Goal: Check status: Check status

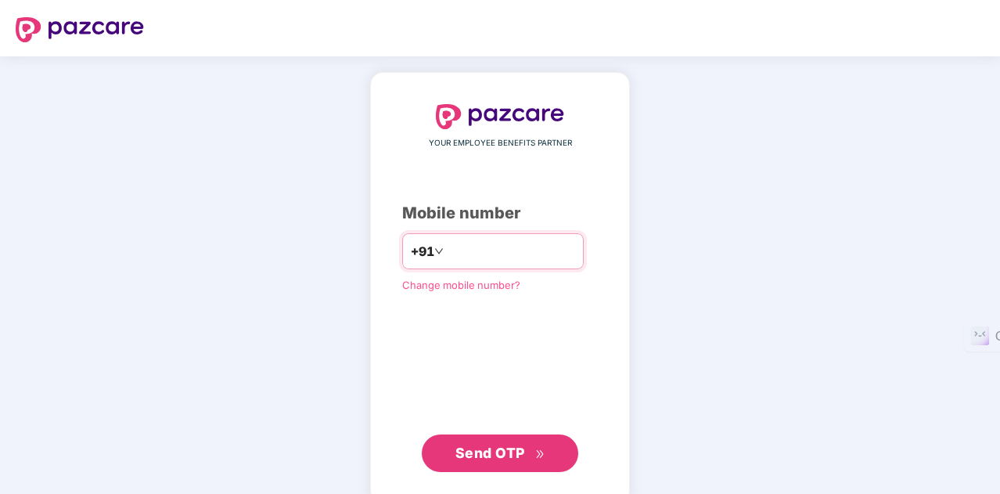
type input "**********"
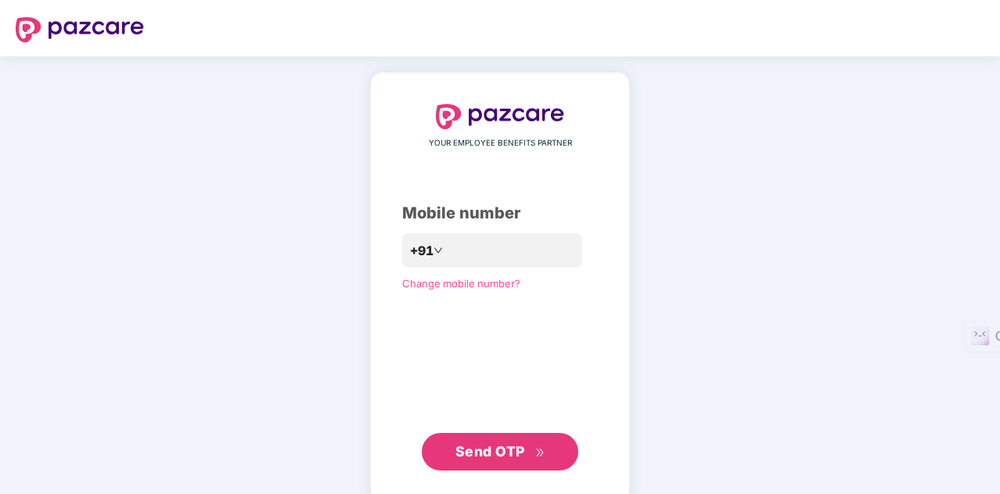
click at [515, 463] on button "Send OTP" at bounding box center [500, 452] width 157 height 38
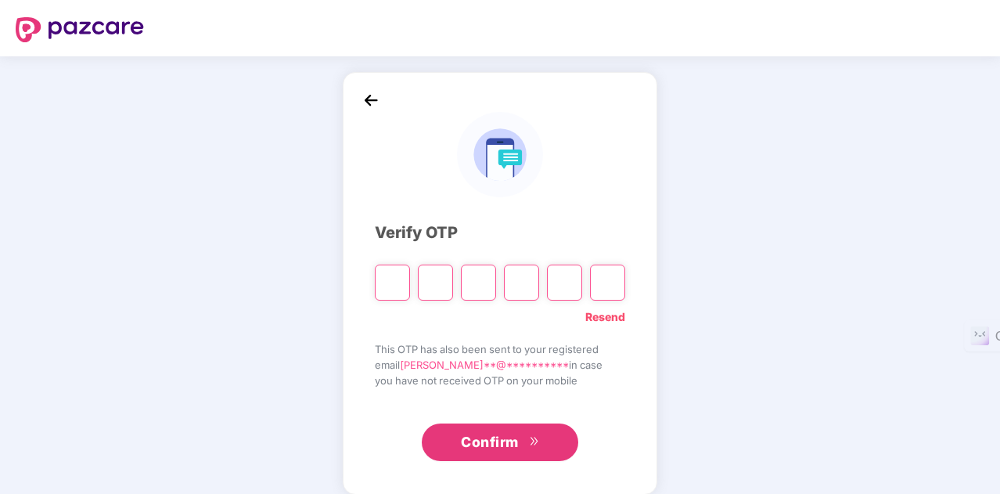
type input "*"
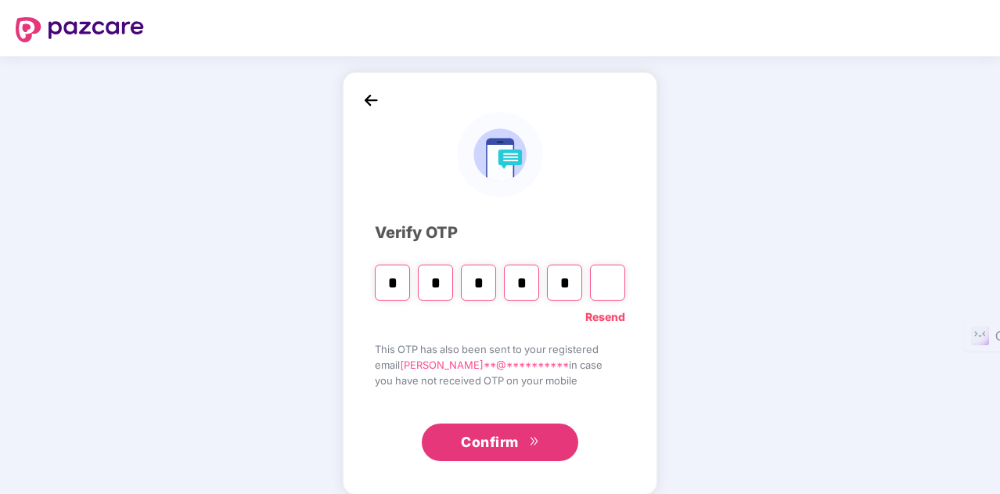
type input "*"
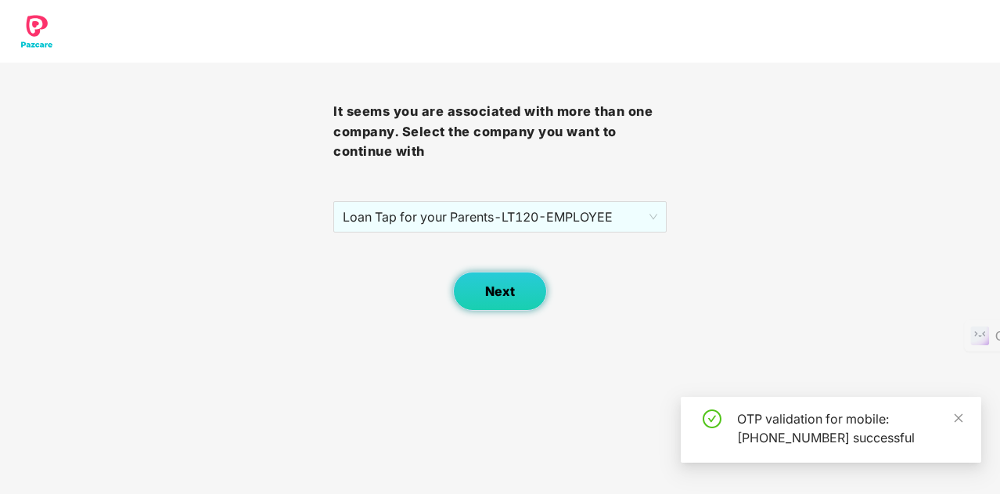
click at [488, 295] on span "Next" at bounding box center [500, 291] width 30 height 15
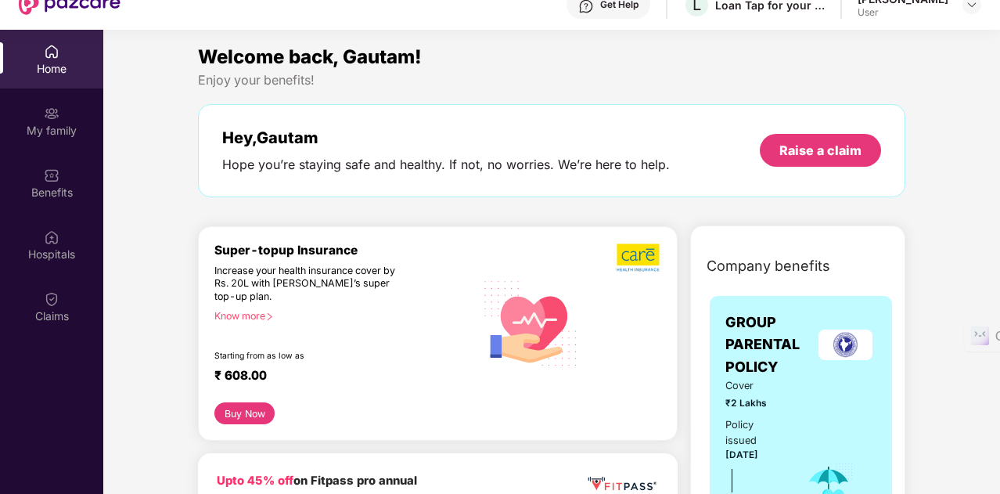
scroll to position [56, 0]
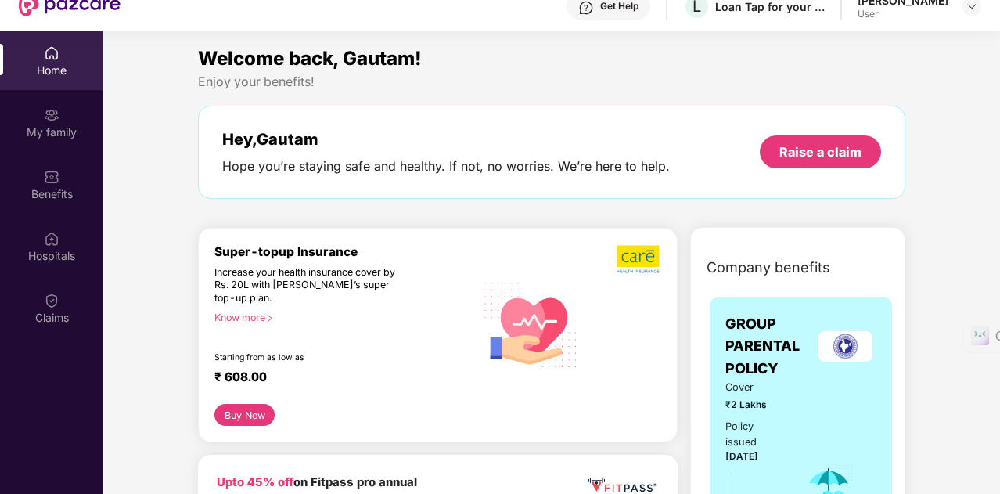
click at [255, 313] on div "Know more" at bounding box center [339, 316] width 251 height 11
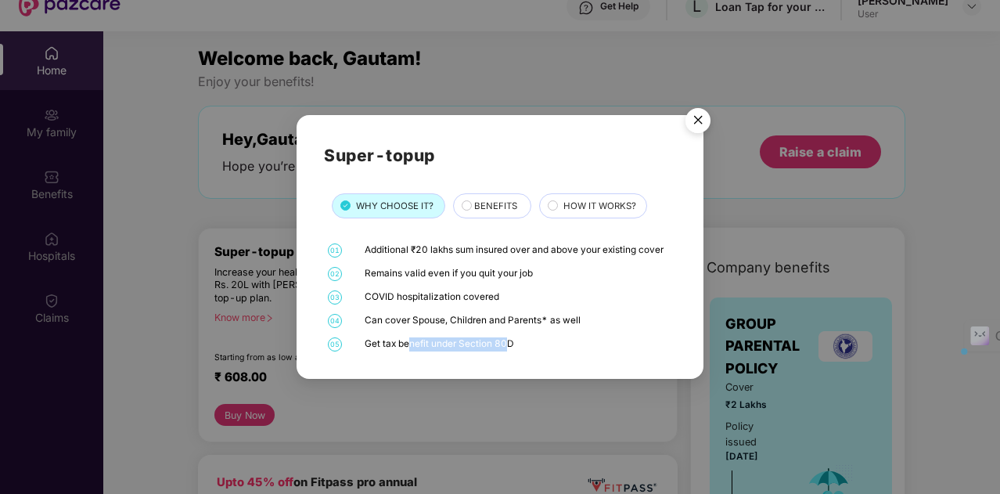
drag, startPoint x: 407, startPoint y: 347, endPoint x: 509, endPoint y: 347, distance: 101.7
click at [509, 347] on div "Get tax benefit under Section 80D" at bounding box center [519, 344] width 308 height 14
click at [699, 121] on img "Close" at bounding box center [698, 123] width 44 height 44
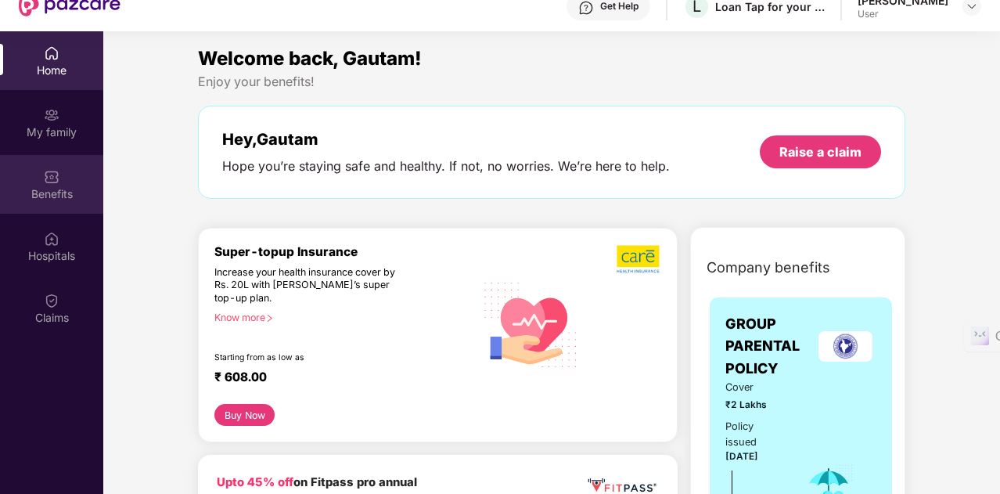
click at [56, 181] on img at bounding box center [52, 177] width 16 height 16
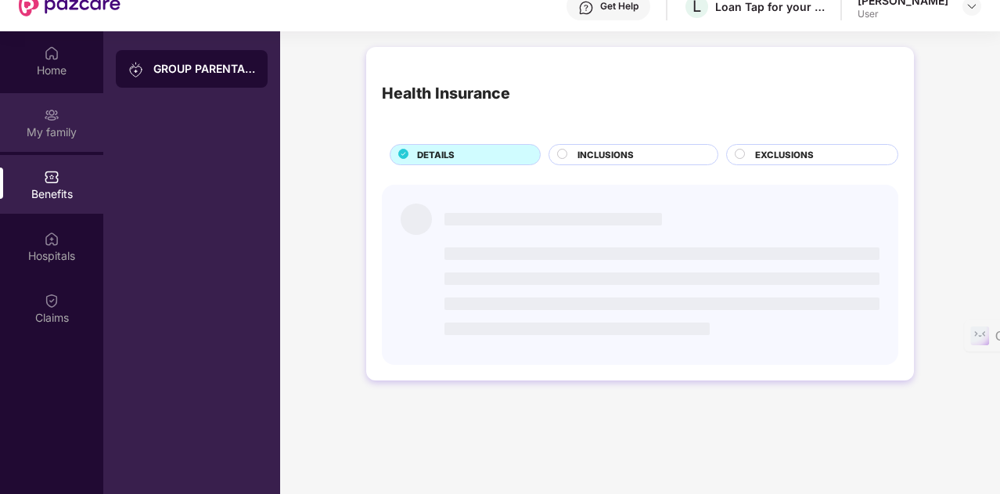
click at [58, 131] on div "My family" at bounding box center [51, 132] width 103 height 16
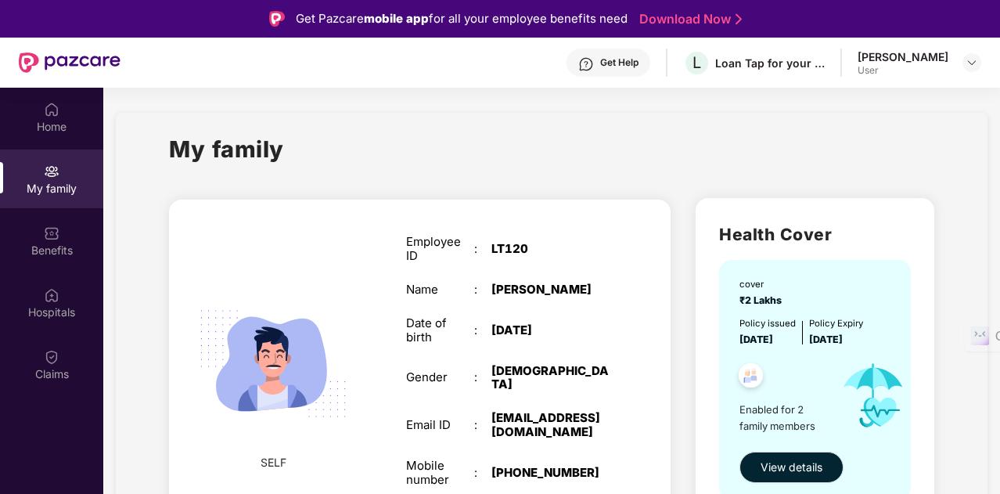
scroll to position [88, 0]
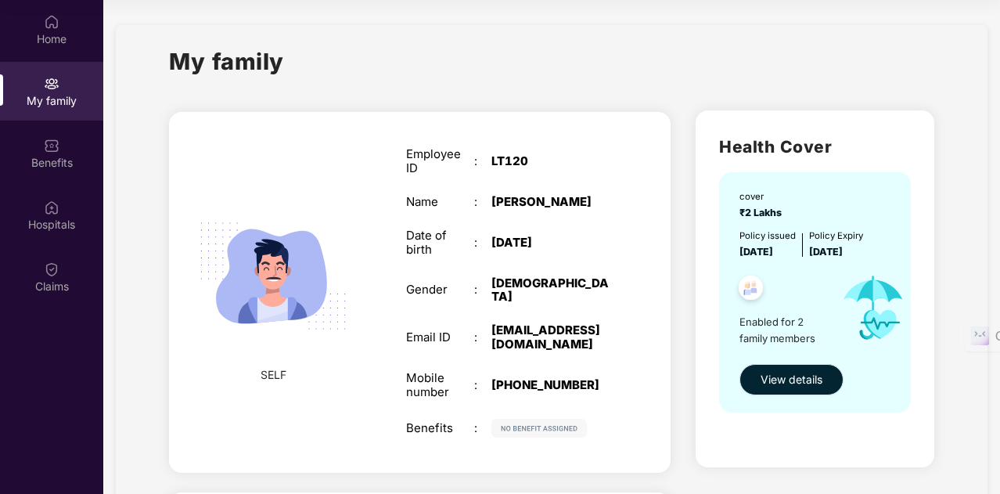
click at [801, 378] on span "View details" at bounding box center [792, 379] width 62 height 17
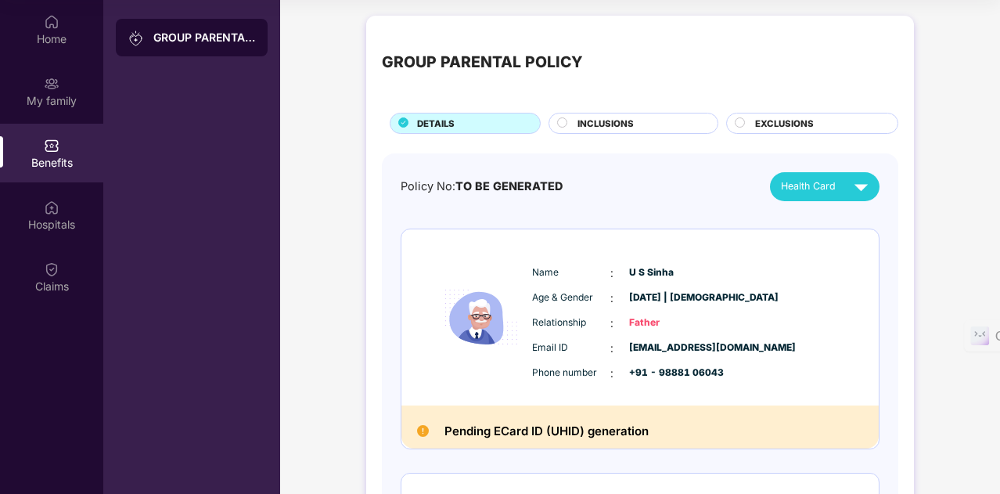
click at [801, 378] on div "Phone number : +91 - 98881 06043" at bounding box center [687, 373] width 311 height 17
click at [717, 207] on div "Policy No: TO BE GENERATED Health Card Name : U S Sinha Age & Gender : [DATE] |…" at bounding box center [640, 444] width 479 height 545
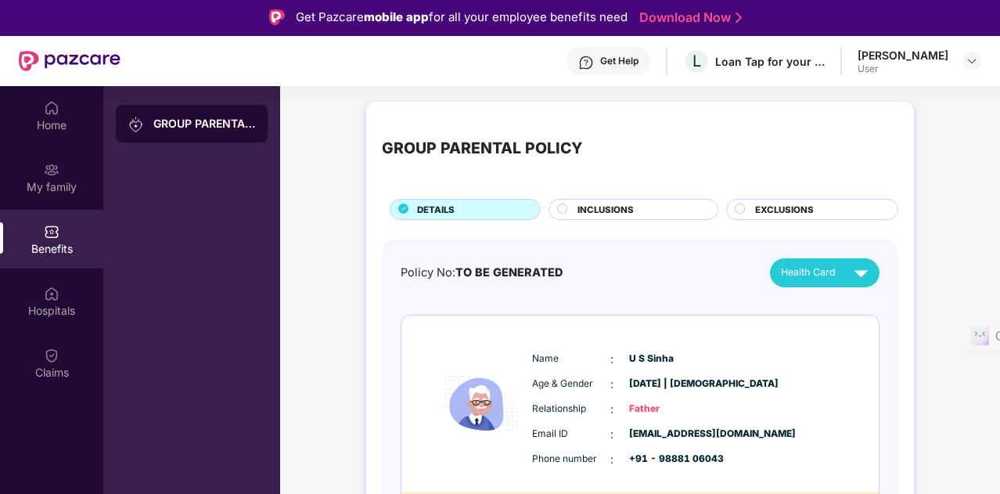
scroll to position [0, 0]
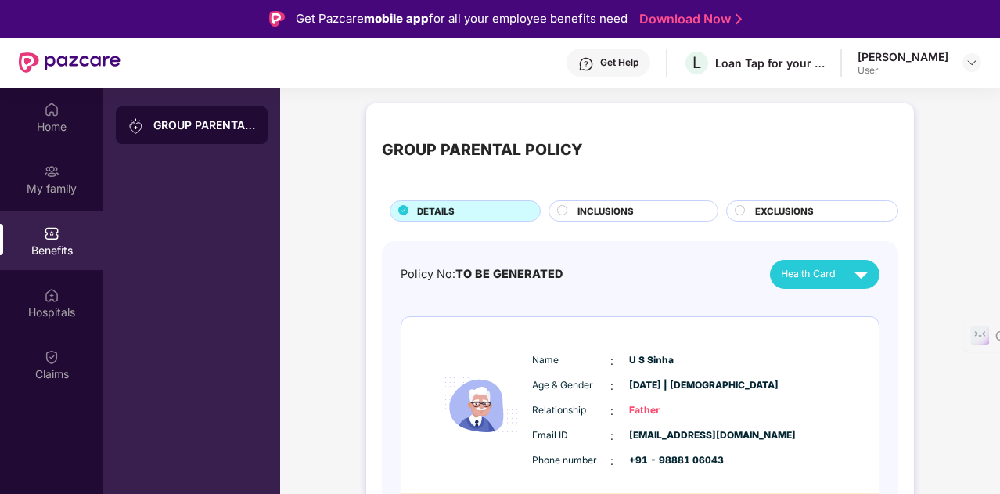
click at [67, 254] on div "Benefits" at bounding box center [51, 251] width 103 height 16
click at [52, 181] on div "My family" at bounding box center [51, 189] width 103 height 16
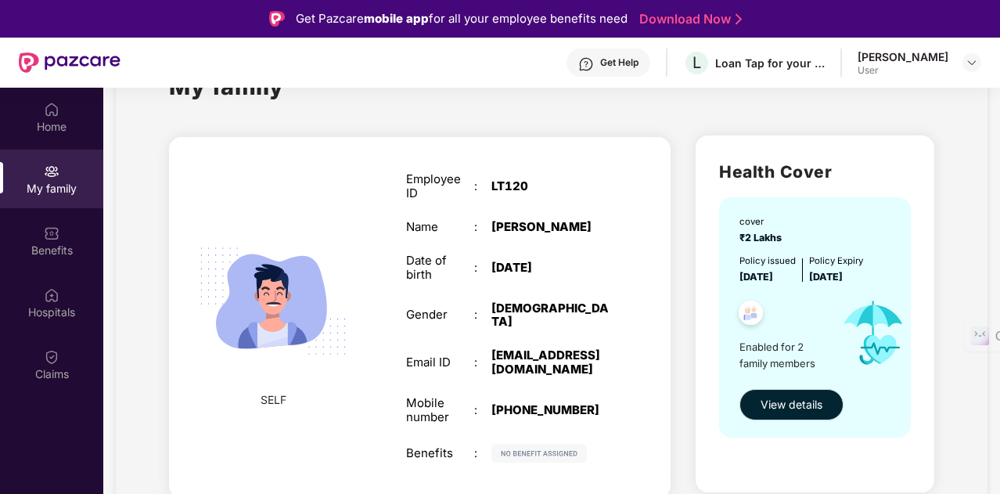
scroll to position [94, 0]
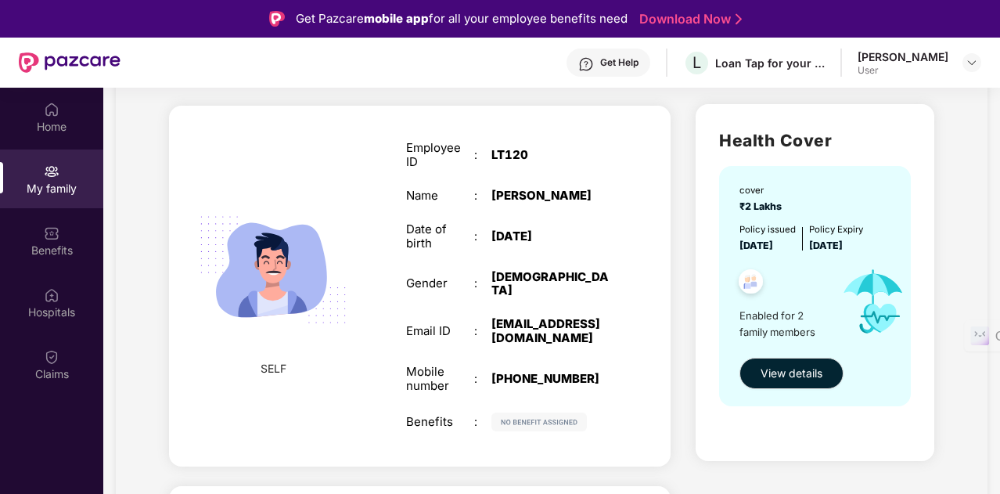
click at [265, 224] on img at bounding box center [272, 269] width 181 height 181
